Goal: Task Accomplishment & Management: Manage account settings

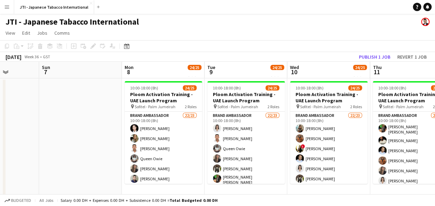
scroll to position [0, 312]
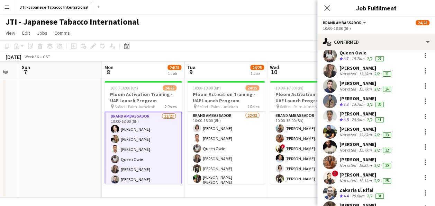
scroll to position [67, 0]
click at [326, 6] on icon "Close pop-in" at bounding box center [327, 7] width 7 height 7
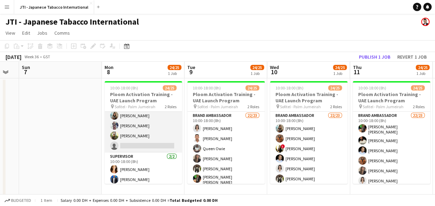
scroll to position [3, 0]
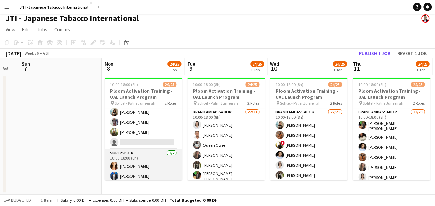
click at [147, 173] on app-card-role "Supervisor [DATE] 10:00-18:00 (8h) [PERSON_NAME] roveratti [PERSON_NAME] Raziqa" at bounding box center [144, 166] width 78 height 34
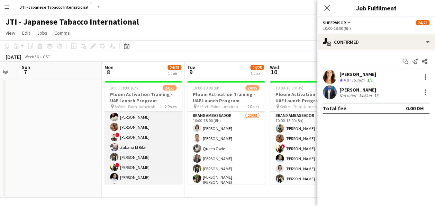
scroll to position [171, 0]
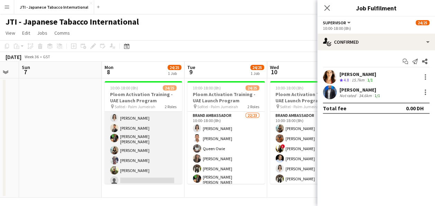
click at [143, 166] on app-card-role "Brand Ambassador 22/23 10:00-18:00 (8h) [PERSON_NAME] [PERSON_NAME] [PERSON_NAM…" at bounding box center [144, 63] width 78 height 246
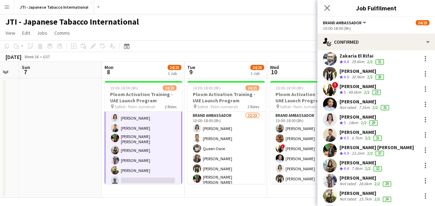
scroll to position [233, 0]
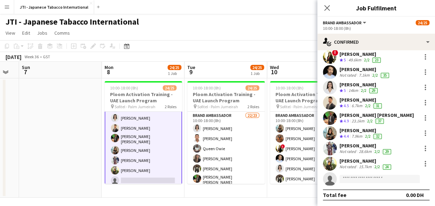
click at [366, 158] on div "[PERSON_NAME]" at bounding box center [365, 160] width 53 height 6
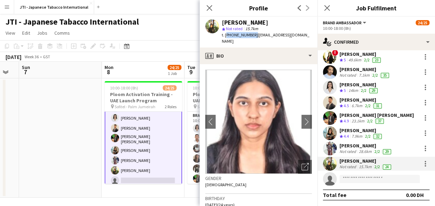
drag, startPoint x: 251, startPoint y: 35, endPoint x: 225, endPoint y: 38, distance: 26.5
click at [225, 38] on div "t. [PHONE_NUMBER] | [EMAIL_ADDRESS][DOMAIN_NAME]" at bounding box center [267, 38] width 90 height 12
drag, startPoint x: 225, startPoint y: 38, endPoint x: 210, endPoint y: 38, distance: 15.2
click at [210, 38] on div "[PERSON_NAME] star Not rated 15.7km t. [PHONE_NUMBER] | [EMAIL_ADDRESS][DOMAIN_…" at bounding box center [259, 32] width 118 height 31
click at [209, 7] on icon "Close pop-in" at bounding box center [209, 7] width 7 height 7
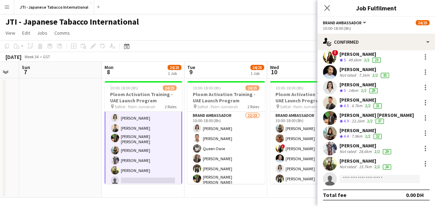
click at [210, 30] on app-page-menu "View Day view expanded Day view collapsed Month view Date picker Jump to [DATE]…" at bounding box center [217, 33] width 435 height 13
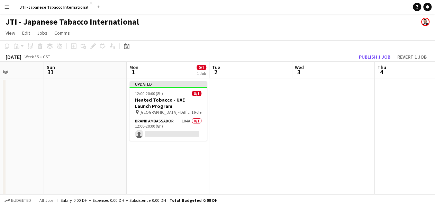
scroll to position [0, 151]
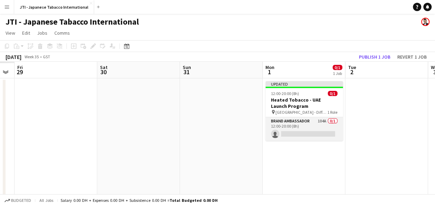
click at [300, 125] on app-card-role "Brand Ambassador 104A 0/1 12:00-20:00 (8h) single-neutral-actions" at bounding box center [304, 129] width 78 height 24
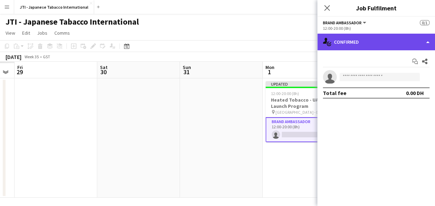
click at [374, 42] on div "single-neutral-actions-check-2 Confirmed" at bounding box center [376, 42] width 118 height 17
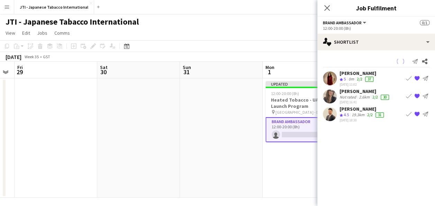
click at [351, 78] on div "0m" at bounding box center [351, 79] width 8 height 6
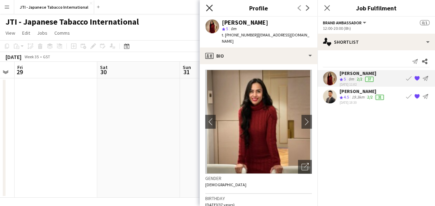
click at [209, 8] on icon at bounding box center [209, 7] width 7 height 7
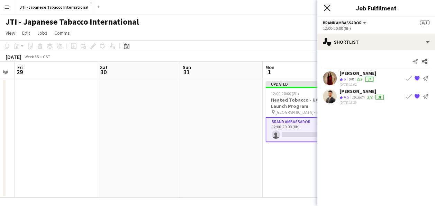
click at [327, 9] on icon "Close pop-in" at bounding box center [327, 7] width 7 height 7
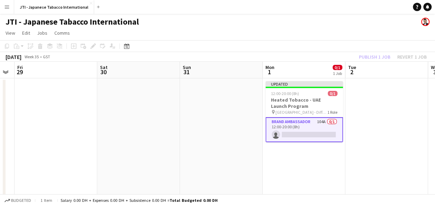
click at [308, 127] on app-card-role "Brand Ambassador 104A 0/1 12:00-20:00 (8h) single-neutral-actions" at bounding box center [304, 129] width 78 height 25
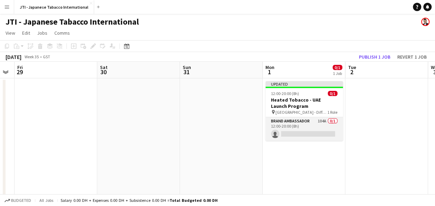
click at [308, 127] on app-card-role "Brand Ambassador 104A 0/1 12:00-20:00 (8h) single-neutral-actions" at bounding box center [304, 129] width 78 height 24
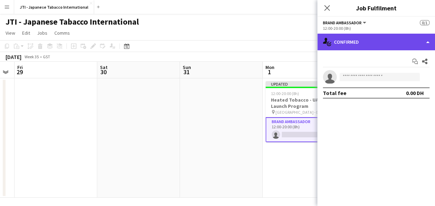
click at [366, 40] on div "single-neutral-actions-check-2 Confirmed" at bounding box center [376, 42] width 118 height 17
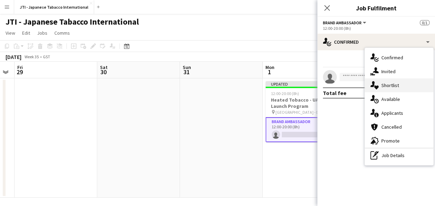
click at [390, 83] on div "single-neutral-actions-heart Shortlist" at bounding box center [399, 85] width 69 height 14
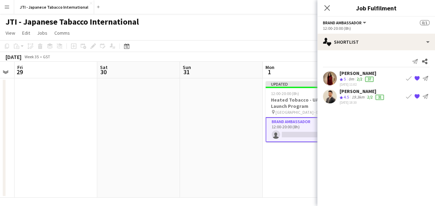
click at [345, 80] on span "5" at bounding box center [345, 78] width 2 height 5
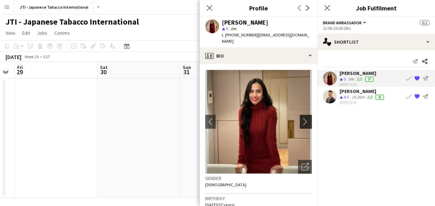
click at [301, 122] on app-icon "chevron-right" at bounding box center [306, 121] width 11 height 7
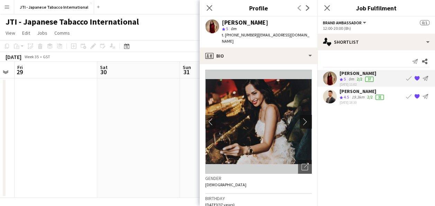
click at [301, 122] on app-icon "chevron-right" at bounding box center [306, 121] width 11 height 7
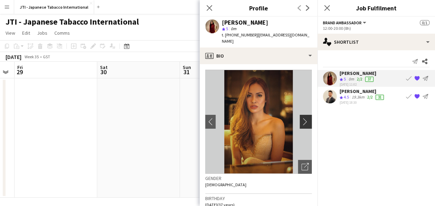
click at [301, 122] on app-icon "chevron-right" at bounding box center [306, 121] width 11 height 7
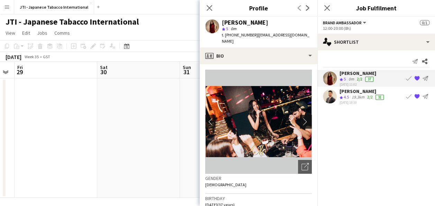
click at [301, 122] on app-icon "chevron-right" at bounding box center [306, 121] width 11 height 7
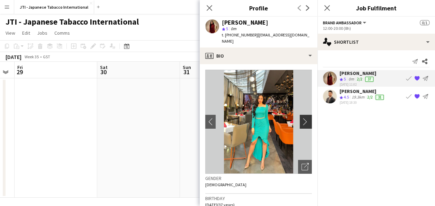
click at [301, 122] on app-icon "chevron-right" at bounding box center [306, 121] width 11 height 7
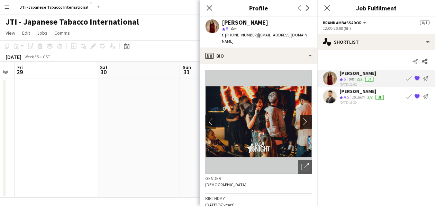
click at [301, 122] on app-icon "chevron-right" at bounding box center [306, 121] width 11 height 7
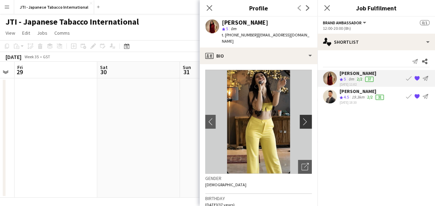
click at [301, 122] on app-icon "chevron-right" at bounding box center [306, 121] width 11 height 7
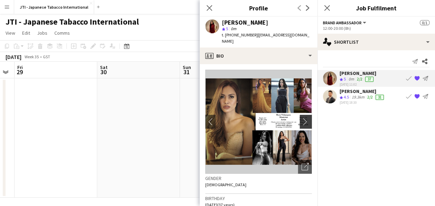
click at [301, 122] on app-icon "chevron-right" at bounding box center [306, 121] width 11 height 7
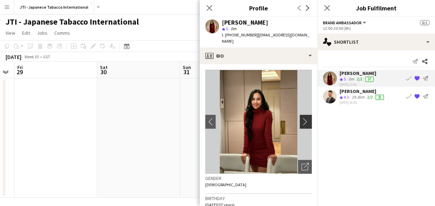
click at [301, 122] on app-icon "chevron-right" at bounding box center [306, 121] width 11 height 7
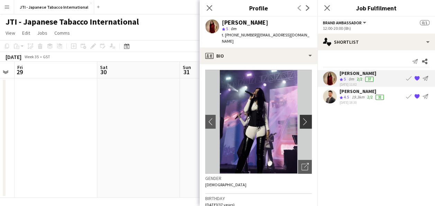
click at [301, 122] on app-icon "chevron-right" at bounding box center [306, 121] width 11 height 7
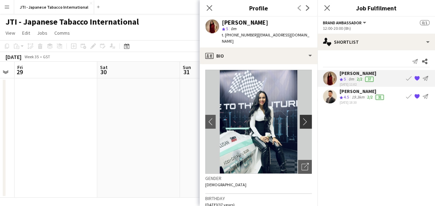
click at [301, 122] on app-icon "chevron-right" at bounding box center [306, 121] width 11 height 7
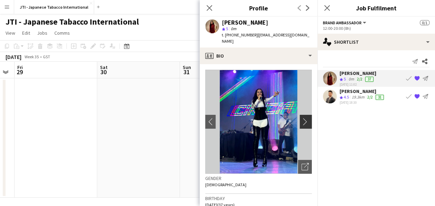
click at [301, 122] on app-icon "chevron-right" at bounding box center [306, 121] width 11 height 7
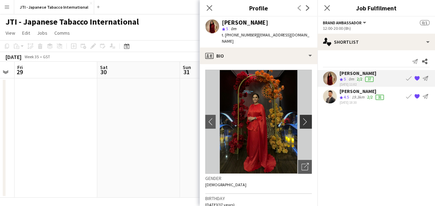
click at [301, 122] on app-icon "chevron-right" at bounding box center [306, 121] width 11 height 7
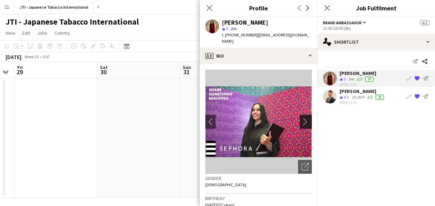
click at [301, 122] on app-icon "chevron-right" at bounding box center [306, 121] width 11 height 7
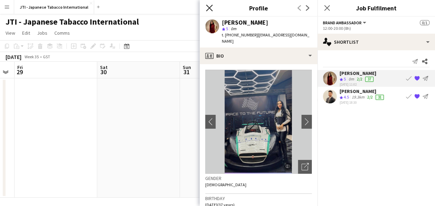
click at [209, 6] on icon "Close pop-in" at bounding box center [209, 7] width 7 height 7
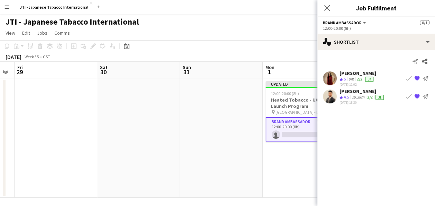
click at [251, 25] on div "JTI - Japanese Tabacco International" at bounding box center [217, 20] width 435 height 13
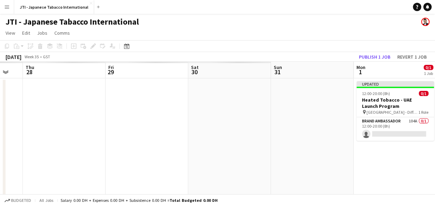
scroll to position [0, 210]
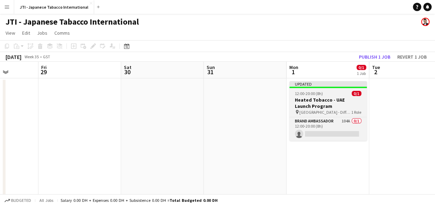
click at [329, 114] on span "[GEOGRAPHIC_DATA] - Different locations" at bounding box center [325, 111] width 52 height 5
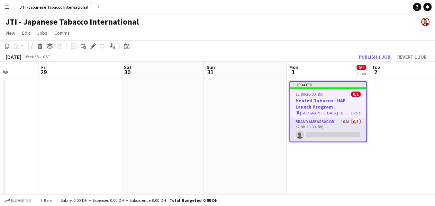
click at [324, 123] on app-card-role "Brand Ambassador 104A 0/1 12:00-20:00 (8h) single-neutral-actions" at bounding box center [328, 130] width 76 height 24
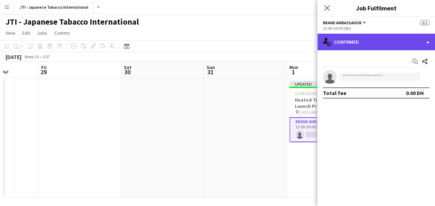
click at [370, 44] on div "single-neutral-actions-check-2 Confirmed" at bounding box center [376, 42] width 118 height 17
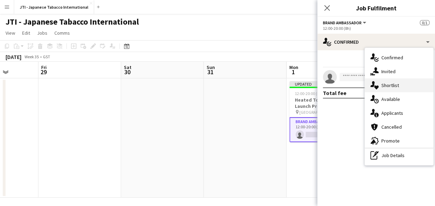
click at [387, 88] on div "single-neutral-actions-heart Shortlist" at bounding box center [399, 85] width 69 height 14
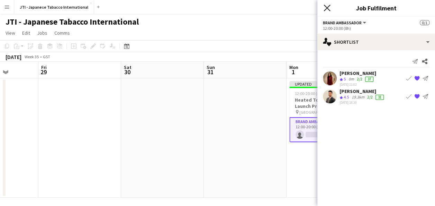
click at [328, 9] on icon "Close pop-in" at bounding box center [327, 7] width 7 height 7
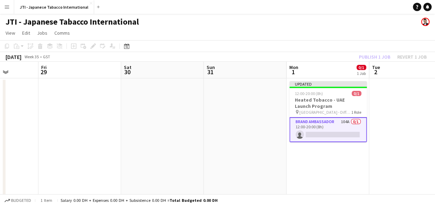
click at [347, 172] on app-date-cell "Updated 12:00-20:00 (8h) 0/1 Heated Tobacco - UAE Launch Program pin [GEOGRAPHI…" at bounding box center [328, 137] width 83 height 119
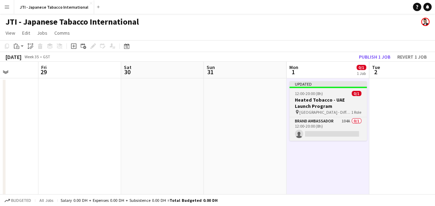
click at [332, 108] on h3 "Heated Tobacco - UAE Launch Program" at bounding box center [328, 103] width 78 height 12
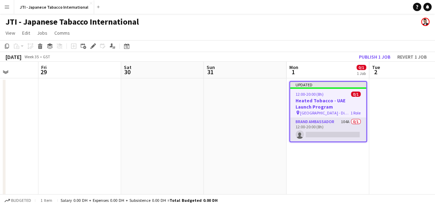
click at [325, 123] on app-card-role "Brand Ambassador 104A 0/1 12:00-20:00 (8h) single-neutral-actions" at bounding box center [328, 130] width 76 height 24
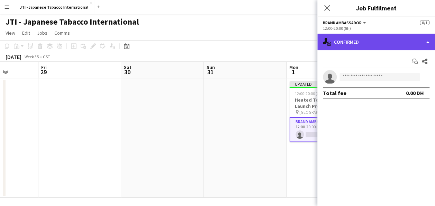
click at [356, 44] on div "single-neutral-actions-check-2 Confirmed" at bounding box center [376, 42] width 118 height 17
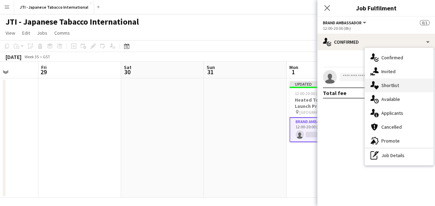
click at [384, 87] on div "single-neutral-actions-heart Shortlist" at bounding box center [399, 85] width 69 height 14
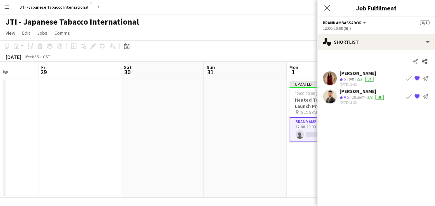
click at [355, 79] on div "0m" at bounding box center [351, 79] width 8 height 6
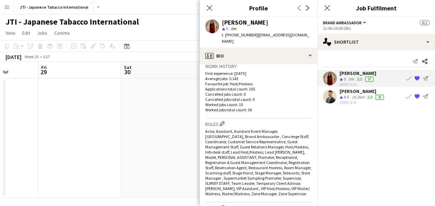
scroll to position [179, 0]
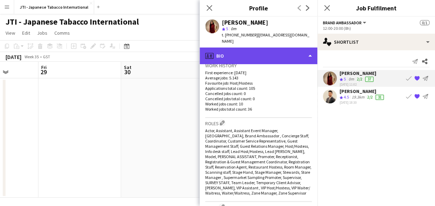
click at [292, 59] on div "profile Bio" at bounding box center [259, 55] width 118 height 17
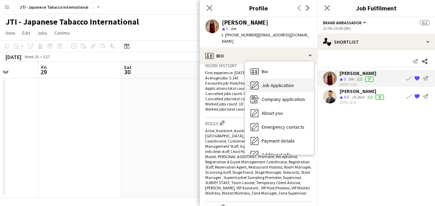
click at [282, 87] on span "Job Application" at bounding box center [278, 85] width 32 height 6
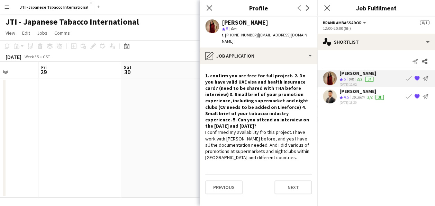
scroll to position [3, 0]
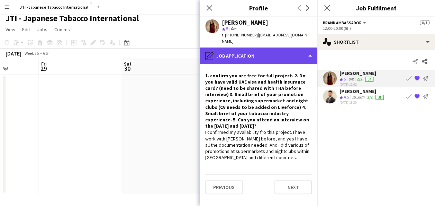
click at [313, 53] on div "pencil4 Job Application" at bounding box center [259, 55] width 118 height 17
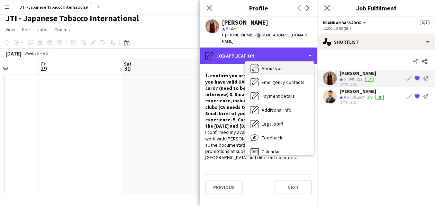
scroll to position [51, 0]
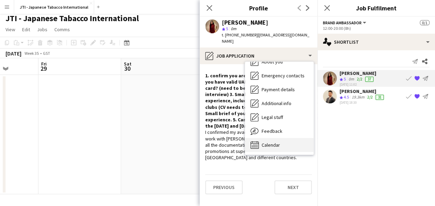
click at [268, 145] on span "Calendar" at bounding box center [271, 145] width 18 height 6
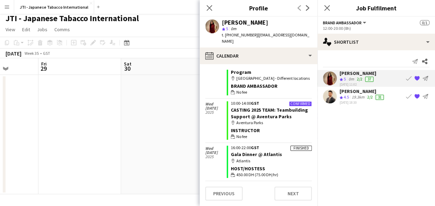
scroll to position [289, 0]
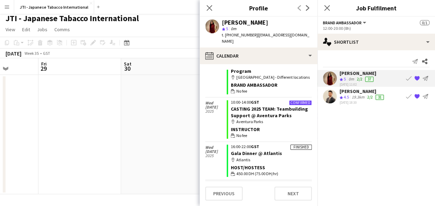
click at [354, 145] on mat-expansion-panel "heart Shortlist Send notification Share [PERSON_NAME] Crew rating 5 0m 2/2 37 […" at bounding box center [376, 127] width 118 height 155
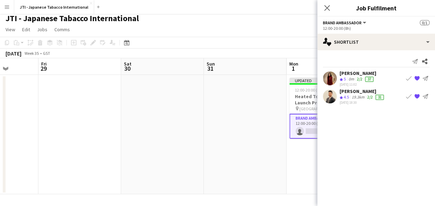
click at [358, 77] on app-skills-label "2/2" at bounding box center [360, 78] width 6 height 5
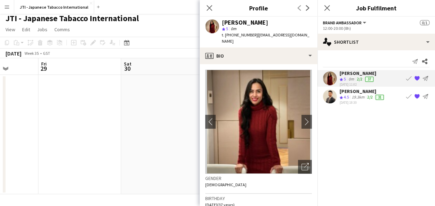
click at [185, 24] on app-page-menu "View Day view expanded Day view collapsed Month view Date picker Jump to [DATE]…" at bounding box center [217, 30] width 435 height 13
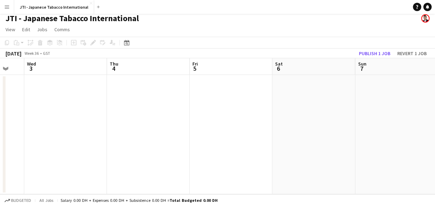
scroll to position [0, 321]
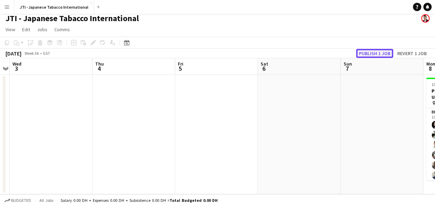
click at [378, 52] on button "Publish 1 job" at bounding box center [374, 53] width 37 height 9
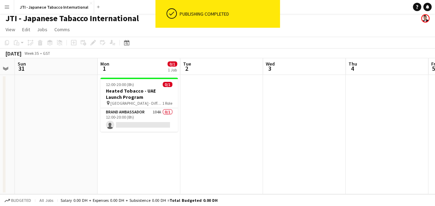
scroll to position [0, 150]
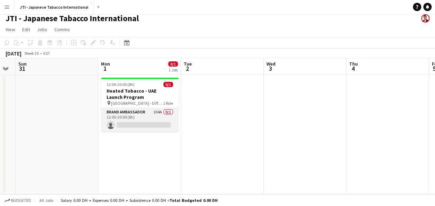
click at [126, 114] on app-card-role "Brand Ambassador 104A 0/1 12:00-20:00 (8h) single-neutral-actions" at bounding box center [140, 120] width 78 height 24
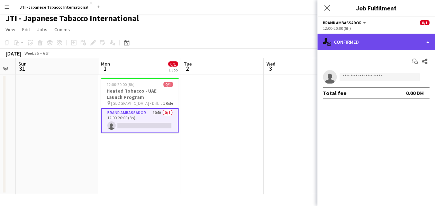
click at [366, 43] on div "single-neutral-actions-check-2 Confirmed" at bounding box center [376, 42] width 118 height 17
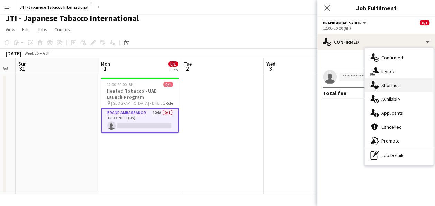
click at [391, 87] on div "single-neutral-actions-heart Shortlist" at bounding box center [399, 85] width 69 height 14
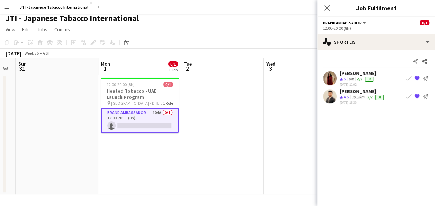
click at [289, 111] on app-date-cell at bounding box center [305, 134] width 83 height 119
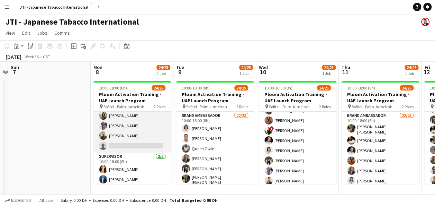
scroll to position [206, 0]
click at [131, 143] on app-card-role "Brand Ambassador 22/23 10:00-18:00 (8h) [PERSON_NAME] [PERSON_NAME] [PERSON_NAM…" at bounding box center [132, 29] width 78 height 246
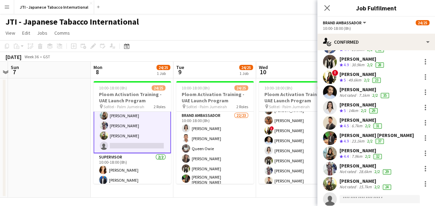
scroll to position [233, 0]
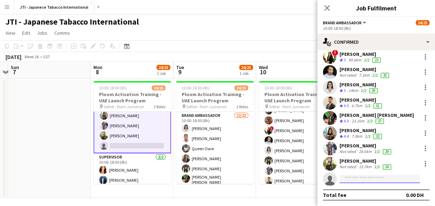
click at [372, 178] on input at bounding box center [379, 178] width 80 height 8
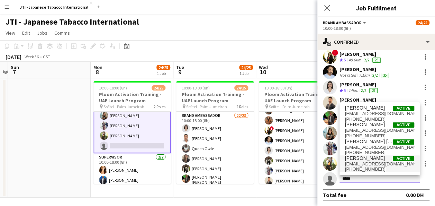
type input "****"
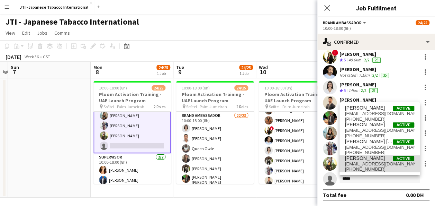
click at [373, 157] on span "[PERSON_NAME]" at bounding box center [365, 158] width 40 height 6
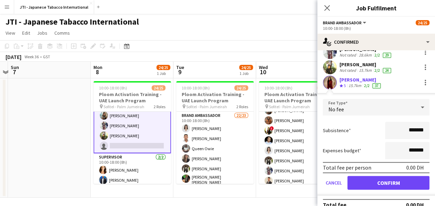
scroll to position [339, 0]
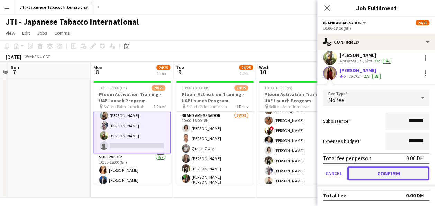
click at [395, 173] on button "Confirm" at bounding box center [388, 173] width 82 height 14
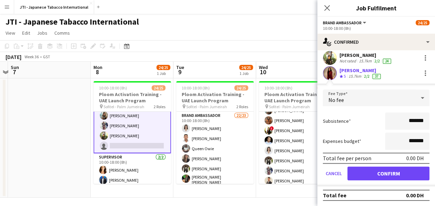
scroll to position [233, 0]
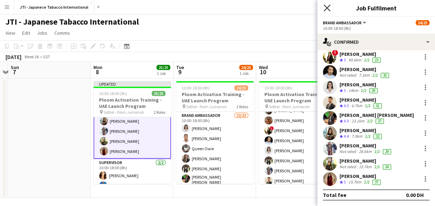
click at [327, 8] on icon at bounding box center [327, 7] width 7 height 7
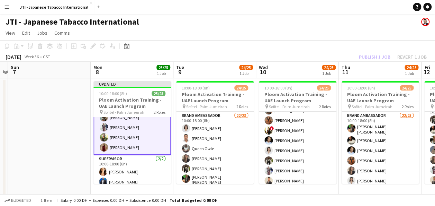
scroll to position [212, 0]
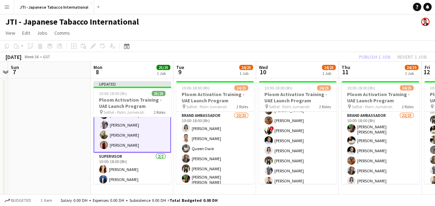
click at [121, 137] on app-card-role "Brand Ambassador 23/23 10:00-18:00 (8h) [PERSON_NAME] [PERSON_NAME] [PERSON_NAM…" at bounding box center [132, 28] width 78 height 248
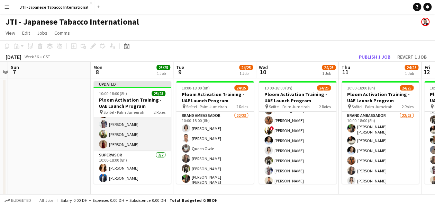
scroll to position [211, 0]
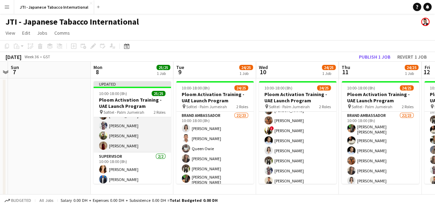
click at [121, 137] on app-card-role "Brand Ambassador 23/23 10:00-18:00 (8h) [PERSON_NAME] [PERSON_NAME] [PERSON_NAM…" at bounding box center [132, 29] width 78 height 246
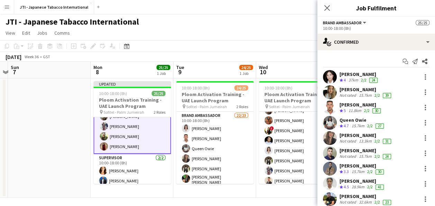
scroll to position [212, 0]
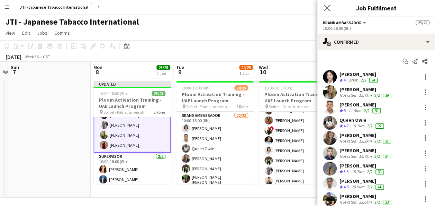
click at [327, 4] on app-icon "Close pop-in" at bounding box center [327, 8] width 10 height 10
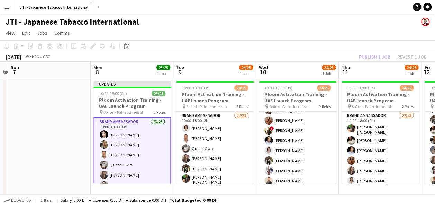
scroll to position [0, 239]
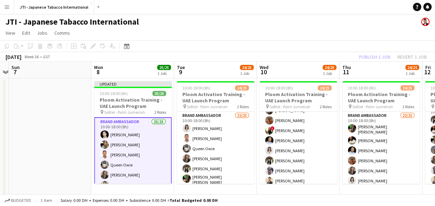
drag, startPoint x: 123, startPoint y: 138, endPoint x: 48, endPoint y: 140, distance: 74.8
click at [48, 140] on app-date-cell at bounding box center [50, 137] width 83 height 119
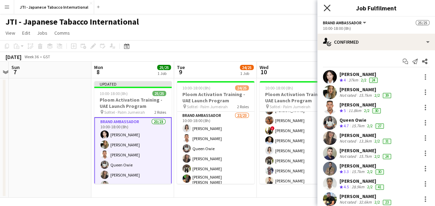
click at [328, 6] on icon "Close pop-in" at bounding box center [327, 7] width 7 height 7
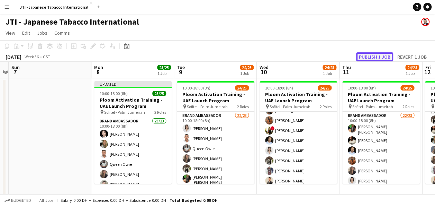
click at [378, 56] on button "Publish 1 job" at bounding box center [374, 56] width 37 height 9
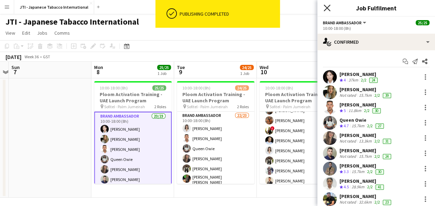
click at [328, 4] on icon "Close pop-in" at bounding box center [327, 7] width 7 height 7
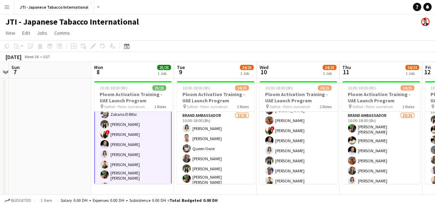
scroll to position [207, 0]
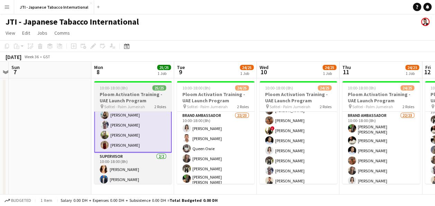
click at [124, 100] on h3 "Ploom Activation Training - UAE Launch Program" at bounding box center [133, 97] width 78 height 12
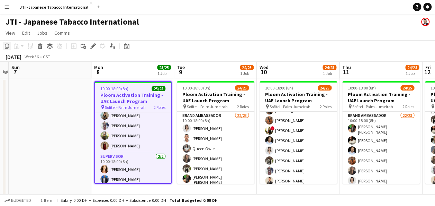
click at [7, 46] on icon "Copy" at bounding box center [7, 46] width 6 height 6
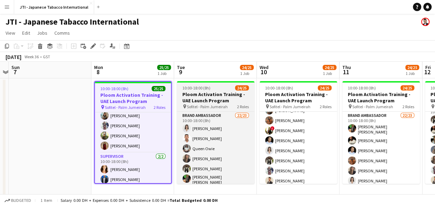
click at [217, 99] on h3 "Ploom Activation Training - UAE Launch Program" at bounding box center [216, 97] width 78 height 12
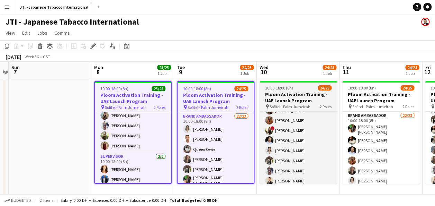
click at [300, 107] on span "Sofitel - Palm Jumeirah" at bounding box center [290, 106] width 41 height 5
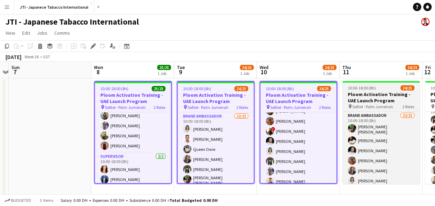
click at [376, 98] on h3 "Ploom Activation Training - UAE Launch Program" at bounding box center [381, 97] width 78 height 12
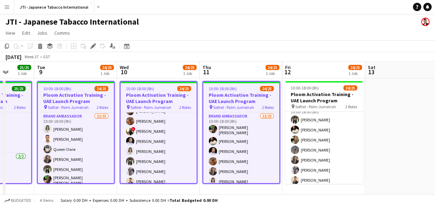
scroll to position [0, 239]
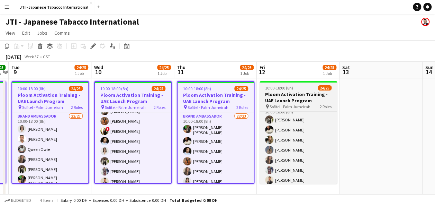
click at [298, 101] on h3 "Ploom Activation Training - UAE Launch Program" at bounding box center [299, 97] width 78 height 12
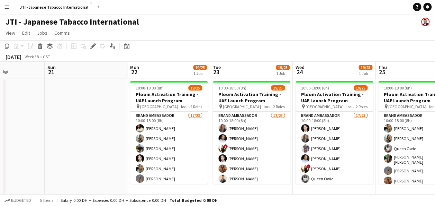
click at [298, 101] on h3 "Ploom Activation Training - UAE Launch Program" at bounding box center [335, 97] width 78 height 12
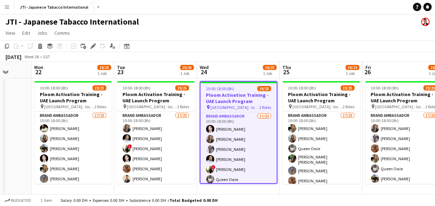
scroll to position [0, 300]
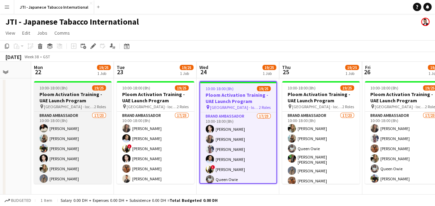
click at [71, 102] on h3 "Ploom Activation Training - UAE Launch Program" at bounding box center [73, 97] width 78 height 12
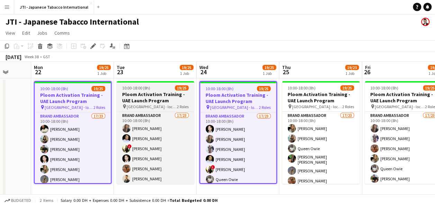
click at [155, 94] on h3 "Ploom Activation Training - UAE Launch Program" at bounding box center [156, 97] width 78 height 12
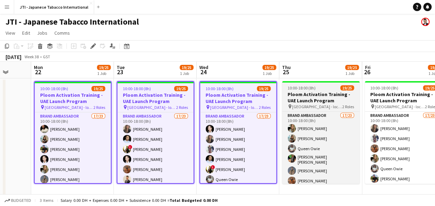
click at [335, 109] on app-job-card "10:00-18:00 (8h) 19/25 Ploom Activation Training - UAE Launch Program pin [GEOG…" at bounding box center [321, 132] width 78 height 102
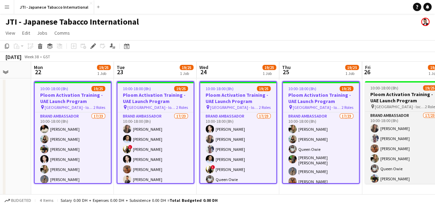
click at [407, 104] on span "[GEOGRAPHIC_DATA] - locations TBC" at bounding box center [400, 106] width 50 height 5
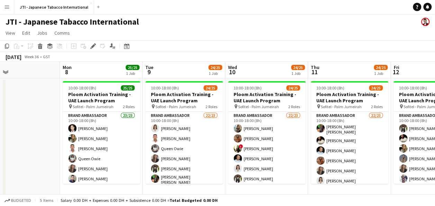
scroll to position [0, 271]
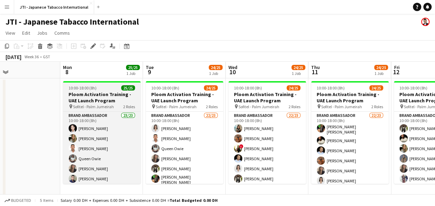
click at [102, 98] on h3 "Ploom Activation Training - UAE Launch Program" at bounding box center [102, 97] width 78 height 12
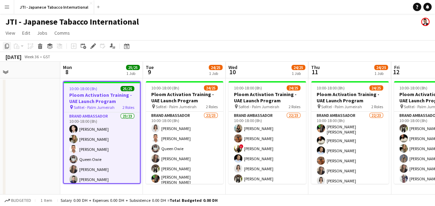
click at [7, 45] on icon "Copy" at bounding box center [7, 46] width 6 height 6
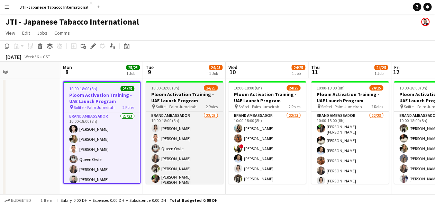
click at [180, 107] on span "Sofitel - Palm Jumeirah" at bounding box center [176, 106] width 41 height 5
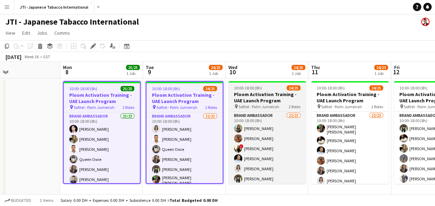
click at [284, 103] on div "pin Sofitel - Palm Jumeirah 2 Roles" at bounding box center [267, 106] width 78 height 6
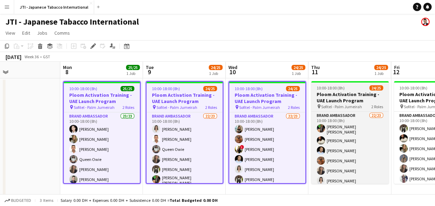
click at [342, 104] on span "Sofitel - Palm Jumeirah" at bounding box center [341, 106] width 41 height 5
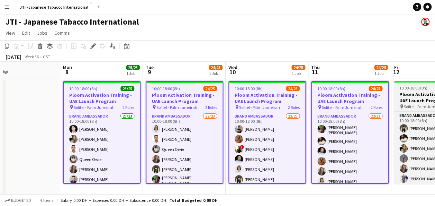
click at [404, 110] on app-job-card "10:00-18:00 (8h) 24/25 Ploom Activation Training - UAE Launch Program pin Sofit…" at bounding box center [433, 132] width 78 height 102
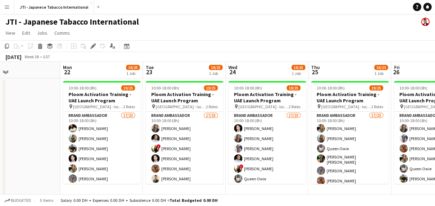
scroll to position [0, 277]
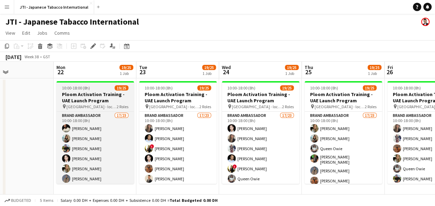
click at [98, 102] on h3 "Ploom Activation Training - UAE Launch Program" at bounding box center [95, 97] width 78 height 12
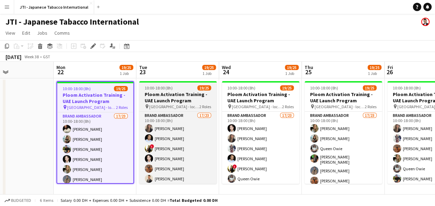
click at [188, 97] on h3 "Ploom Activation Training - UAE Launch Program" at bounding box center [178, 97] width 78 height 12
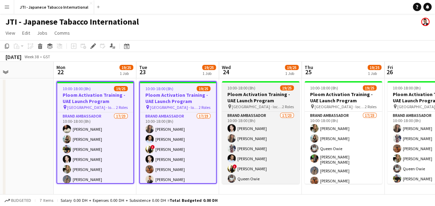
click at [246, 107] on span "[GEOGRAPHIC_DATA] - locations TBC" at bounding box center [257, 106] width 50 height 5
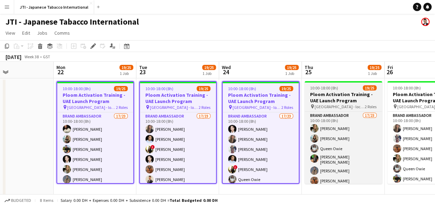
click at [347, 98] on h3 "Ploom Activation Training - UAE Launch Program" at bounding box center [344, 97] width 78 height 12
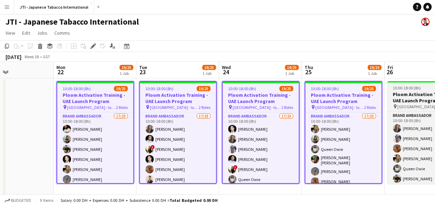
click at [415, 97] on h3 "Ploom Activation Training - UAE Launch Program" at bounding box center [426, 97] width 78 height 12
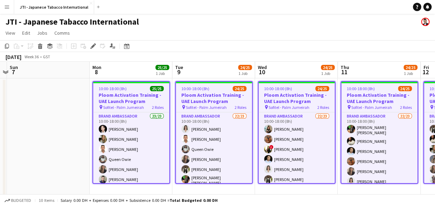
scroll to position [0, 265]
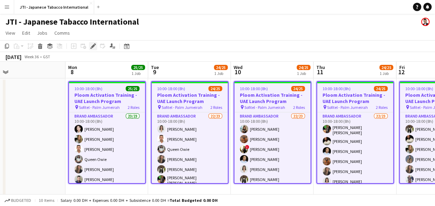
click at [94, 46] on icon at bounding box center [93, 46] width 4 height 4
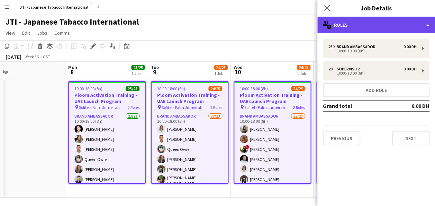
click at [410, 23] on div "multiple-users-add Roles" at bounding box center [376, 25] width 118 height 17
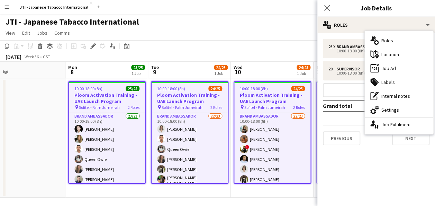
click at [368, 32] on div "multiple-users-add Roles maps-pin-1 Location ads-window Job Ad tags-double Labe…" at bounding box center [399, 82] width 69 height 103
click at [262, 29] on app-page-menu "View Day view expanded Day view collapsed Month view Date picker Jump to [DATE]…" at bounding box center [217, 33] width 435 height 13
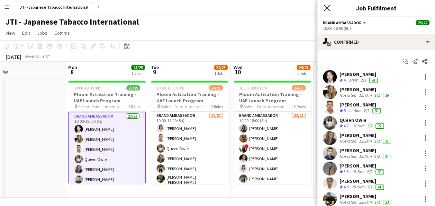
click at [329, 9] on icon "Close pop-in" at bounding box center [327, 7] width 7 height 7
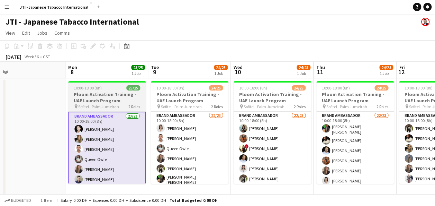
click at [93, 99] on h3 "Ploom Activation Training - UAE Launch Program" at bounding box center [107, 97] width 78 height 12
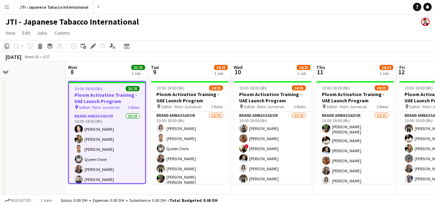
click at [6, 45] on icon "Copy" at bounding box center [7, 46] width 6 height 6
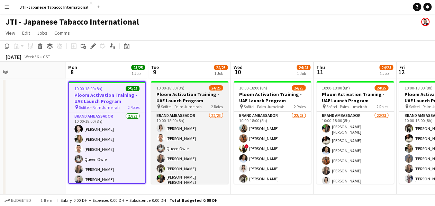
click at [194, 93] on h3 "Ploom Activation Training - UAE Launch Program" at bounding box center [190, 97] width 78 height 12
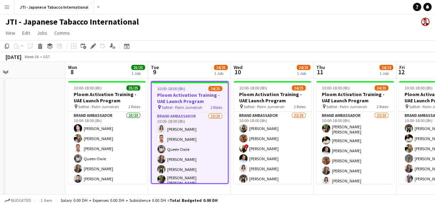
drag, startPoint x: 163, startPoint y: 93, endPoint x: 189, endPoint y: 31, distance: 67.8
click at [189, 31] on app-page-menu "View Day view expanded Day view collapsed Month view Date picker Jump to [DATE]…" at bounding box center [217, 33] width 435 height 13
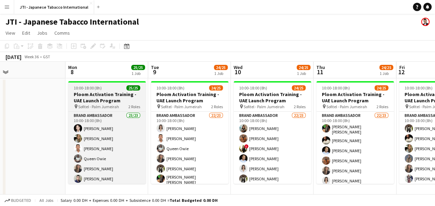
click at [94, 98] on h3 "Ploom Activation Training - UAE Launch Program" at bounding box center [107, 97] width 78 height 12
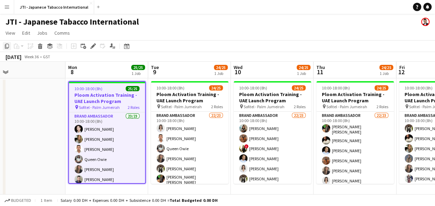
click at [6, 45] on icon "Copy" at bounding box center [7, 46] width 6 height 6
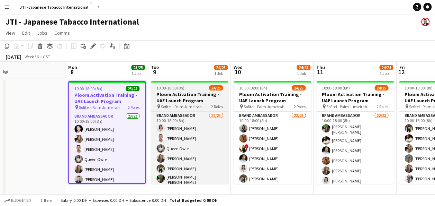
click at [177, 94] on h3 "Ploom Activation Training - UAE Launch Program" at bounding box center [190, 97] width 78 height 12
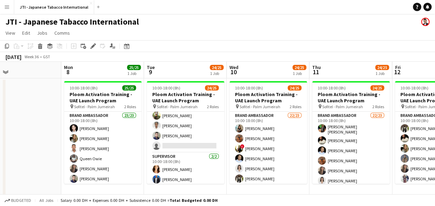
scroll to position [0, 0]
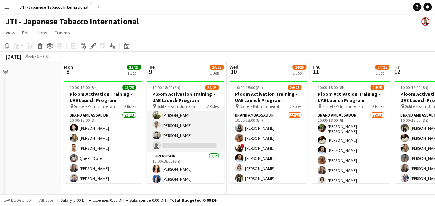
click at [180, 142] on app-card-role "Brand Ambassador 22/23 10:00-18:00 (8h) [PERSON_NAME] [PERSON_NAME] Queen [PERS…" at bounding box center [186, 29] width 78 height 246
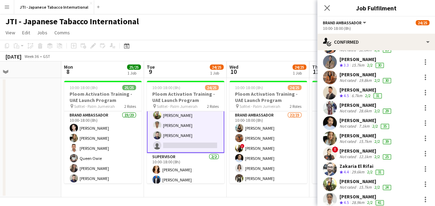
scroll to position [233, 0]
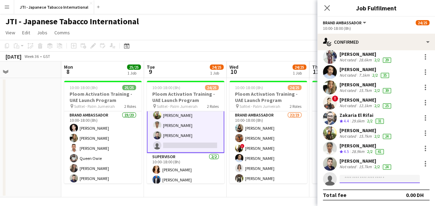
click at [357, 179] on input at bounding box center [379, 178] width 80 height 8
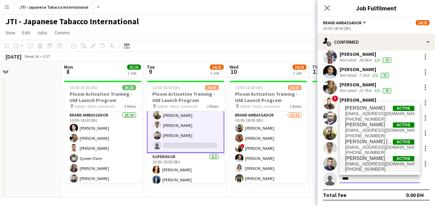
type input "****"
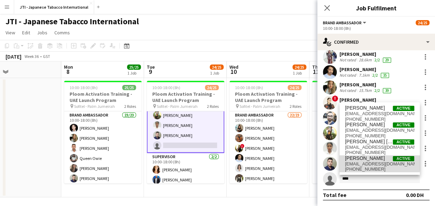
click at [371, 158] on span "[PERSON_NAME]" at bounding box center [365, 158] width 40 height 6
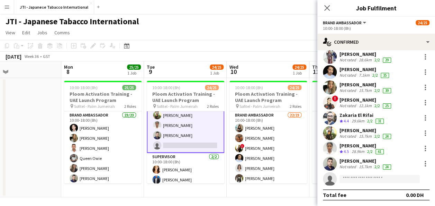
scroll to position [329, 0]
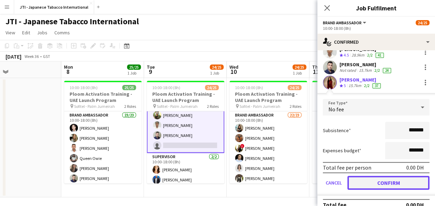
click at [379, 180] on button "Confirm" at bounding box center [388, 182] width 82 height 14
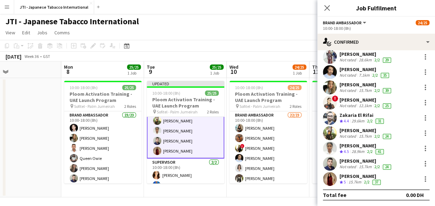
scroll to position [233, 0]
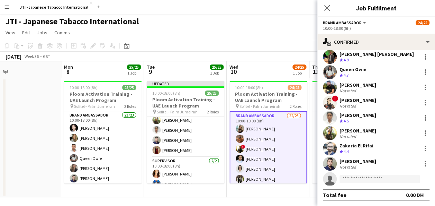
scroll to position [206, 0]
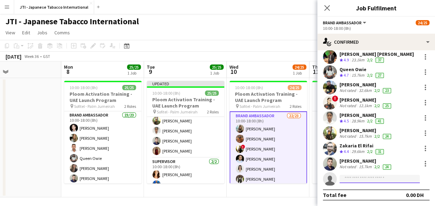
click at [358, 181] on input at bounding box center [379, 178] width 80 height 8
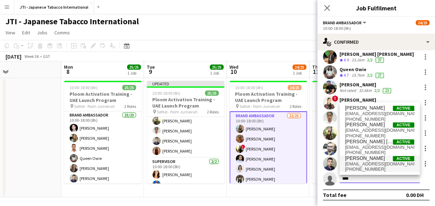
type input "****"
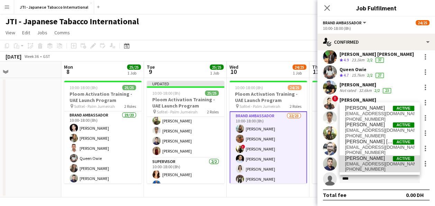
click at [369, 162] on span "[EMAIL_ADDRESS][DOMAIN_NAME]" at bounding box center [379, 164] width 69 height 6
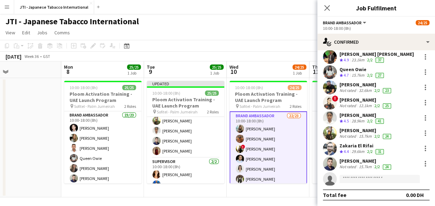
scroll to position [329, 0]
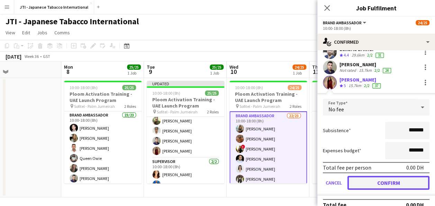
click at [376, 180] on button "Confirm" at bounding box center [388, 182] width 82 height 14
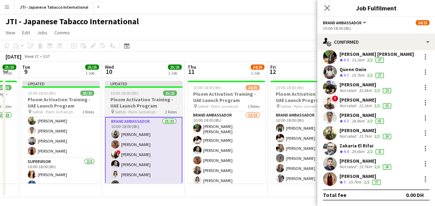
scroll to position [0, 243]
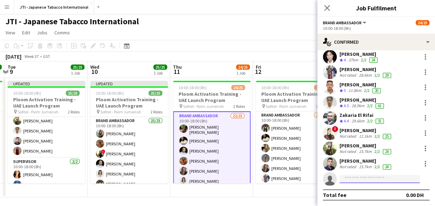
click at [375, 178] on input at bounding box center [379, 178] width 80 height 8
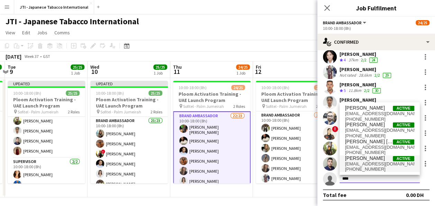
type input "****"
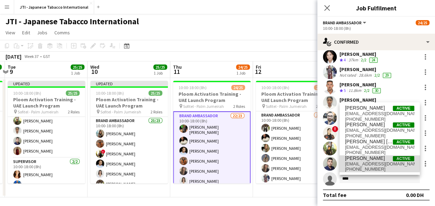
click at [374, 161] on span "[EMAIL_ADDRESS][DOMAIN_NAME]" at bounding box center [379, 164] width 69 height 6
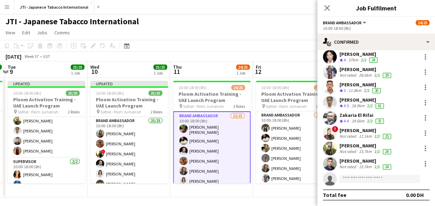
scroll to position [329, 0]
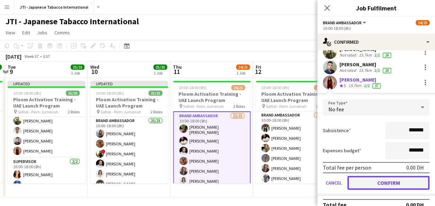
click at [380, 181] on button "Confirm" at bounding box center [388, 182] width 82 height 14
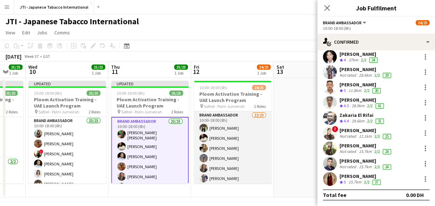
scroll to position [0, 324]
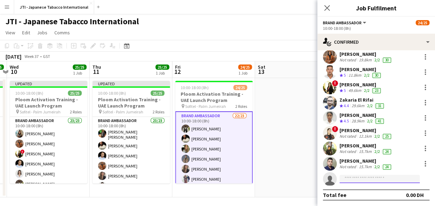
click at [370, 178] on input at bounding box center [379, 178] width 80 height 8
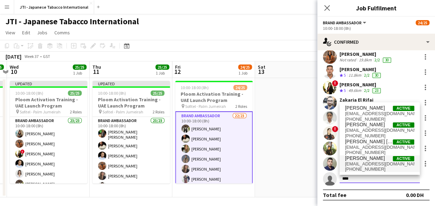
type input "****"
click at [370, 163] on span "[EMAIL_ADDRESS][DOMAIN_NAME]" at bounding box center [379, 164] width 69 height 6
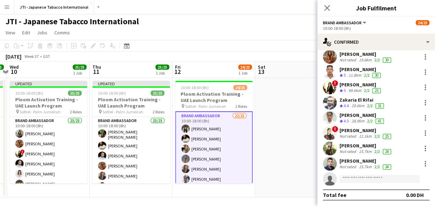
scroll to position [329, 0]
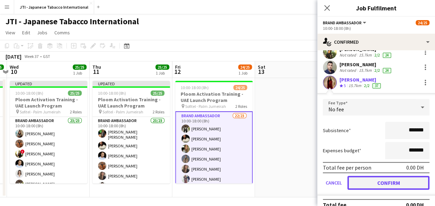
click at [379, 183] on button "Confirm" at bounding box center [388, 182] width 82 height 14
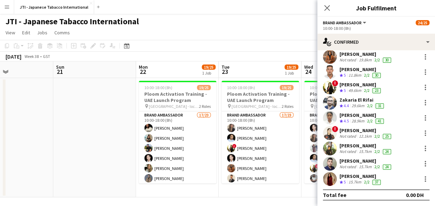
scroll to position [0, 195]
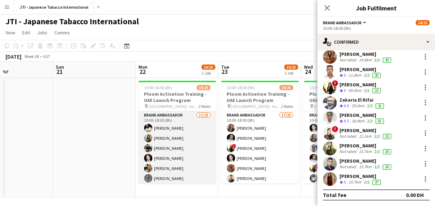
drag, startPoint x: 168, startPoint y: 148, endPoint x: 164, endPoint y: 159, distance: 11.5
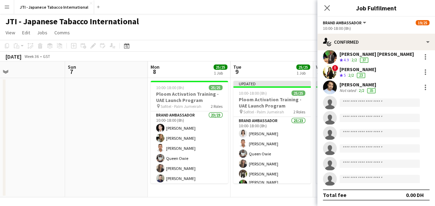
scroll to position [0, 183]
click at [325, 9] on icon "Close pop-in" at bounding box center [327, 7] width 7 height 7
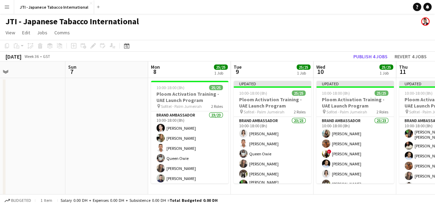
click at [251, 21] on div "JTI - Japanese Tabacco International" at bounding box center [217, 19] width 435 height 13
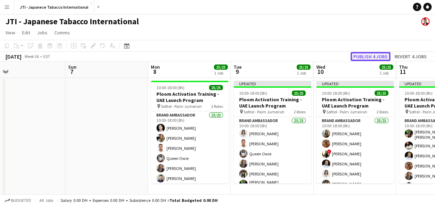
click at [372, 55] on button "Publish 4 jobs" at bounding box center [371, 56] width 40 height 9
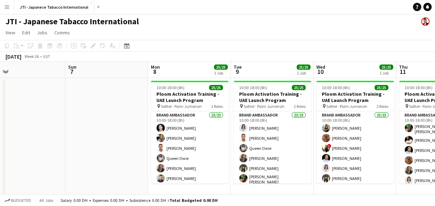
click at [253, 28] on app-page-menu "View Day view expanded Day view collapsed Month view Date picker Jump to [DATE]…" at bounding box center [217, 33] width 435 height 13
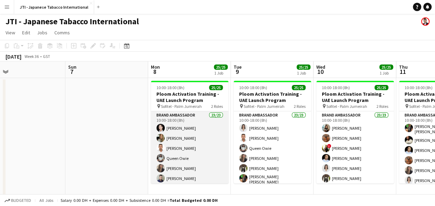
scroll to position [0, 0]
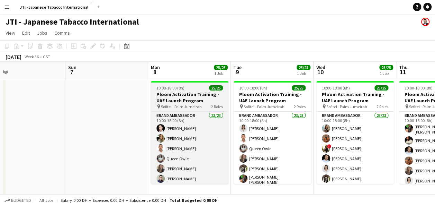
click at [185, 99] on h3 "Ploom Activation Training - UAE Launch Program" at bounding box center [190, 97] width 78 height 12
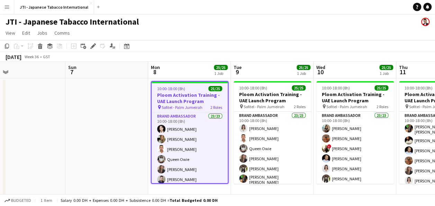
scroll to position [3, 0]
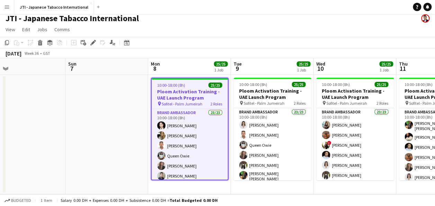
click at [188, 98] on h3 "Ploom Activation Training - UAE Launch Program" at bounding box center [190, 94] width 76 height 12
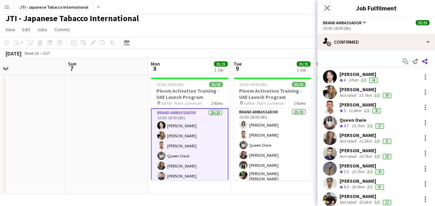
click at [422, 59] on app-icon "Share" at bounding box center [425, 61] width 10 height 10
click at [422, 61] on icon at bounding box center [425, 61] width 6 height 6
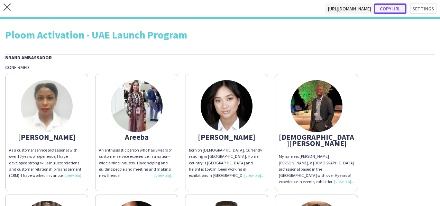
click at [390, 9] on button "Copy url" at bounding box center [390, 8] width 33 height 10
type textarea "**********"
click at [385, 10] on button "Copy url" at bounding box center [390, 8] width 33 height 10
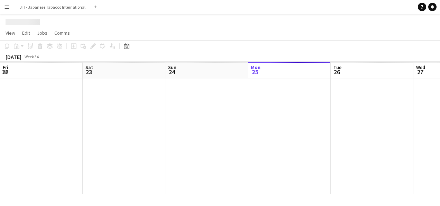
scroll to position [0, 165]
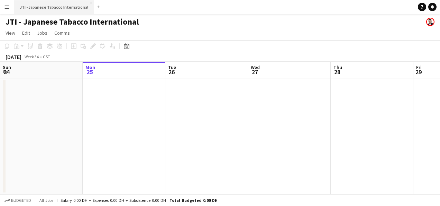
click at [33, 6] on button "JTI - Japanese Tabacco International Close" at bounding box center [54, 6] width 80 height 13
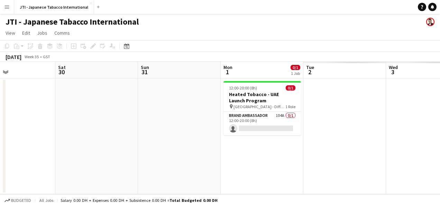
scroll to position [0, 173]
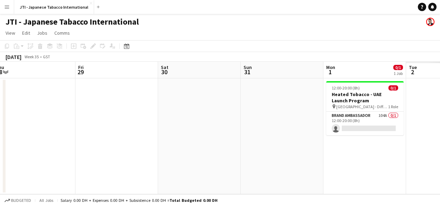
drag, startPoint x: 370, startPoint y: 152, endPoint x: -1, endPoint y: 129, distance: 372.3
click at [0, 129] on html "Menu Boards Boards Boards All jobs Status Workforce Workforce My Workforce Recr…" at bounding box center [220, 103] width 440 height 206
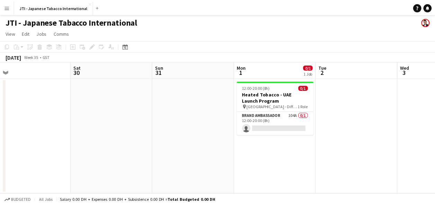
scroll to position [0, 267]
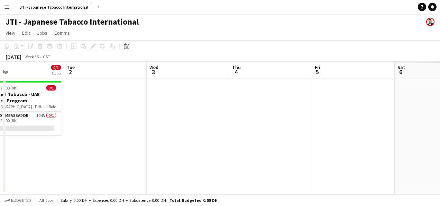
drag, startPoint x: 343, startPoint y: 135, endPoint x: -1, endPoint y: 83, distance: 347.8
click at [0, 83] on html "Menu Boards Boards Boards All jobs Status Workforce Workforce My Workforce Recr…" at bounding box center [220, 103] width 440 height 206
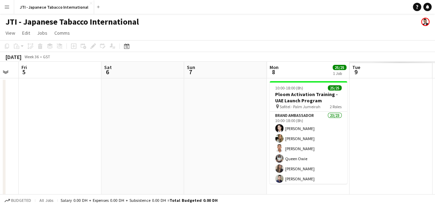
scroll to position [0, 249]
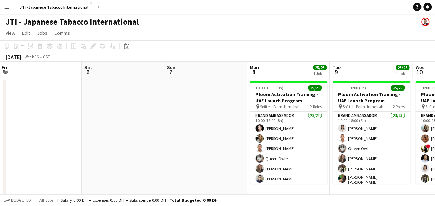
drag, startPoint x: 397, startPoint y: 115, endPoint x: 83, endPoint y: 116, distance: 313.2
click at [83, 116] on app-calendar-viewport "Tue 2 Wed 3 Thu 4 Fri 5 Sat 6 Sun 7 Mon 8 25/25 1 Job Tue 9 25/25 1 Job Wed 10 …" at bounding box center [217, 130] width 435 height 136
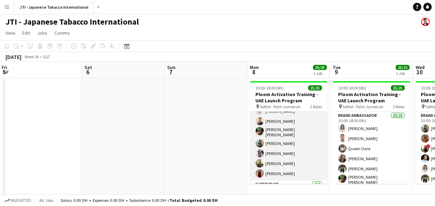
scroll to position [206, 0]
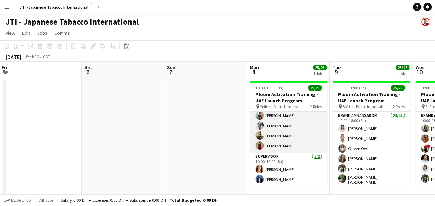
click at [283, 143] on app-card-role "Brand Ambassador 23/23 10:00-18:00 (8h) [PERSON_NAME] [PERSON_NAME] [PERSON_NAM…" at bounding box center [289, 29] width 78 height 246
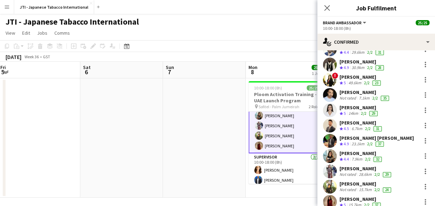
scroll to position [233, 0]
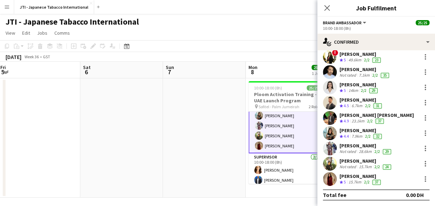
click at [348, 174] on div "[PERSON_NAME]" at bounding box center [360, 176] width 43 height 6
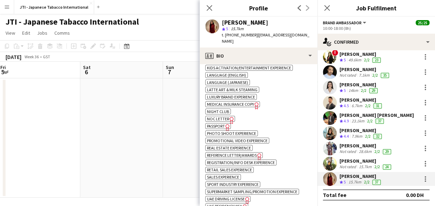
scroll to position [554, 0]
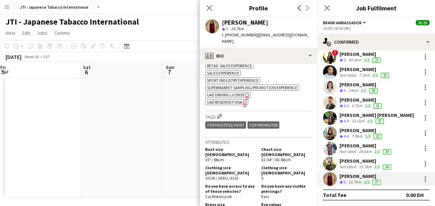
click at [237, 99] on span "UAE Residency Visa" at bounding box center [224, 101] width 35 height 5
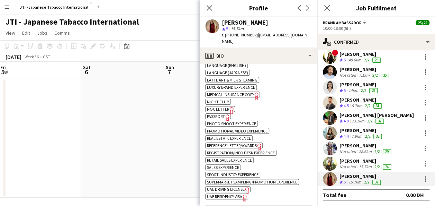
scroll to position [450, 0]
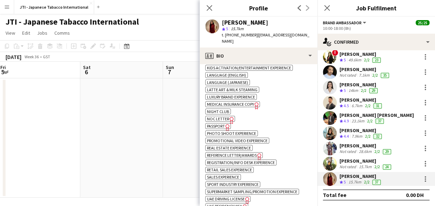
click at [221, 123] on span "Passport" at bounding box center [216, 125] width 18 height 5
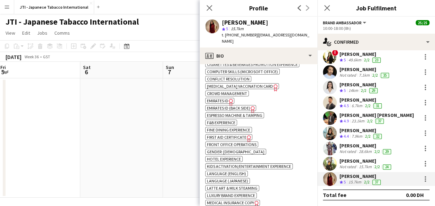
scroll to position [346, 0]
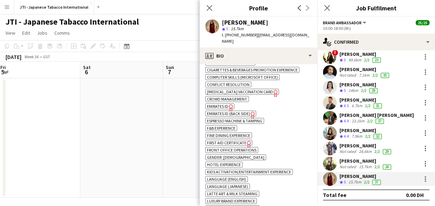
click at [221, 103] on span "Emirates ID" at bounding box center [217, 105] width 21 height 5
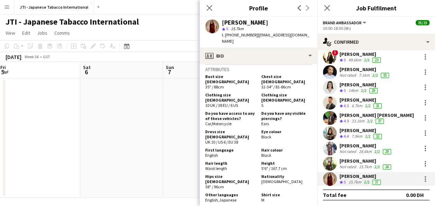
scroll to position [523, 0]
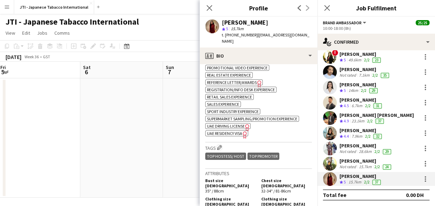
click at [240, 123] on span "UAE Driving License" at bounding box center [226, 125] width 38 height 5
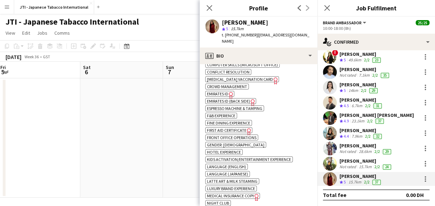
scroll to position [349, 0]
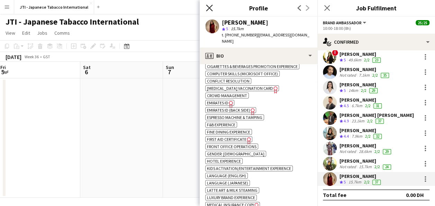
click at [209, 8] on icon at bounding box center [209, 7] width 7 height 7
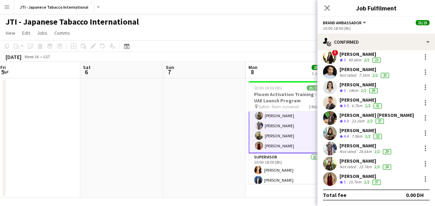
click at [328, 4] on app-icon "Close pop-in" at bounding box center [327, 8] width 8 height 8
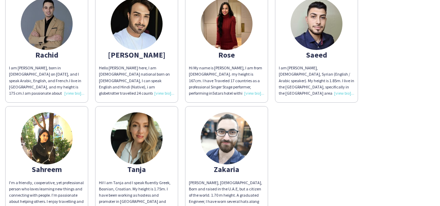
scroll to position [529, 0]
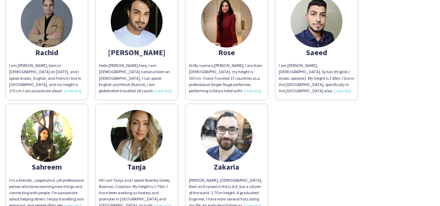
click at [257, 83] on div "Hi My name is [PERSON_NAME], I am from [DEMOGRAPHIC_DATA]. my height is 167cm. …" at bounding box center [226, 77] width 75 height 31
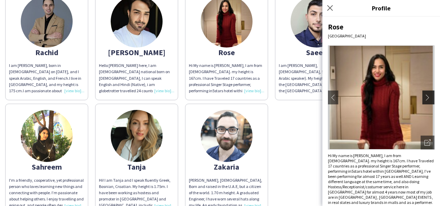
click at [429, 96] on app-icon "chevron-right" at bounding box center [430, 97] width 10 height 6
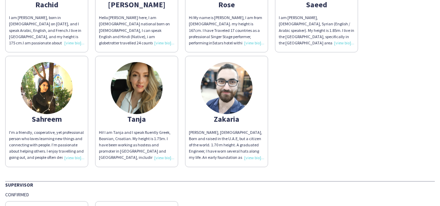
scroll to position [498, 0]
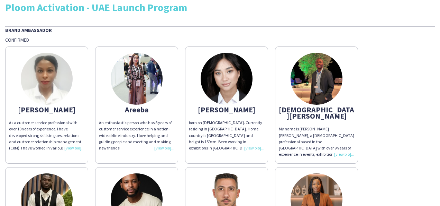
scroll to position [0, 0]
